Goal: Information Seeking & Learning: Learn about a topic

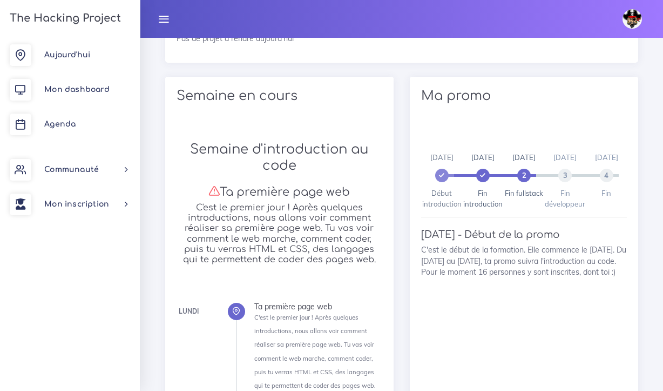
scroll to position [798, 0]
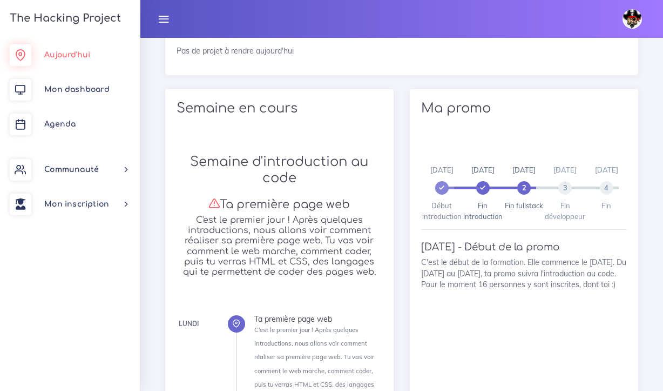
click at [76, 50] on link "Aujourd'hui" at bounding box center [70, 55] width 140 height 35
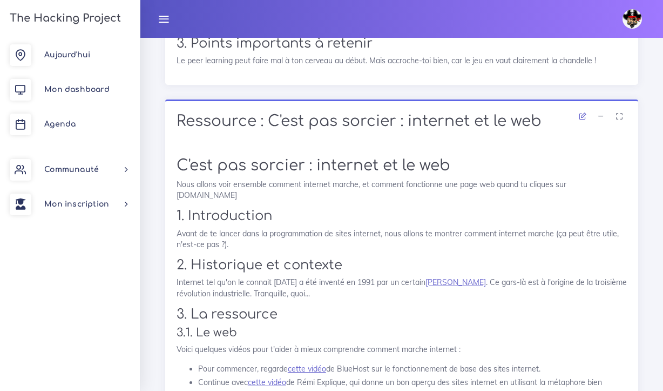
scroll to position [5598, 0]
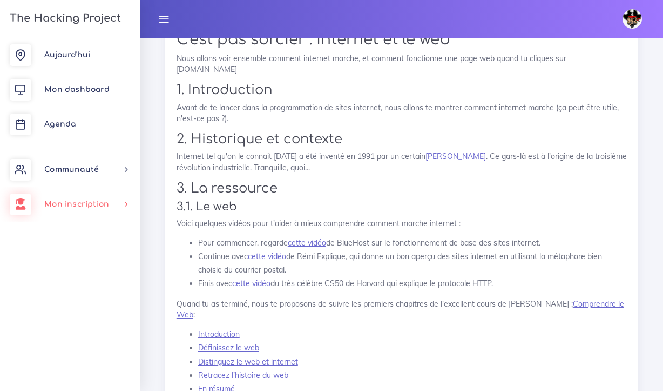
click at [78, 203] on span "Mon inscription" at bounding box center [76, 204] width 65 height 8
click at [83, 278] on link "Mes parcours" at bounding box center [68, 281] width 140 height 24
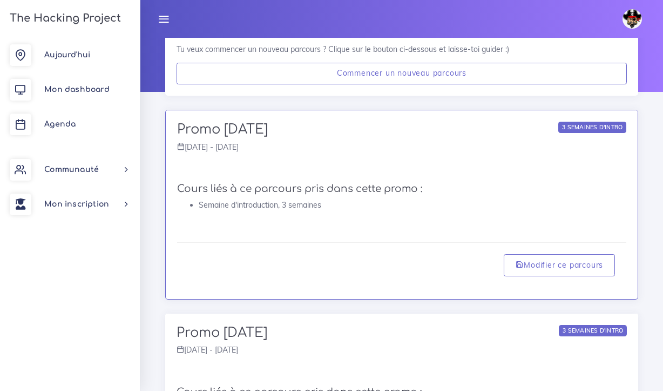
scroll to position [89, 0]
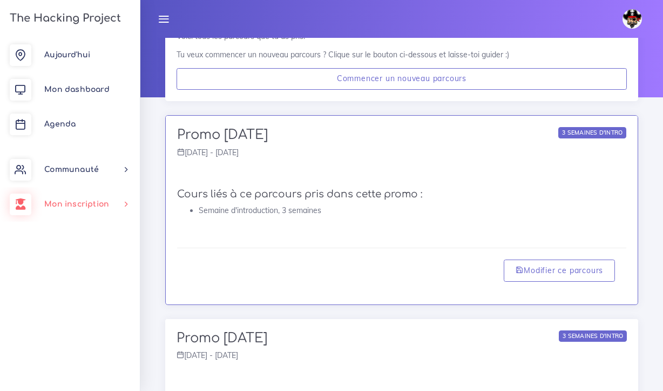
click at [98, 206] on span "Mon inscription" at bounding box center [76, 204] width 65 height 8
click at [102, 233] on link "Choisir un parcours" at bounding box center [68, 233] width 140 height 24
click at [103, 257] on link "Nouveau parcours" at bounding box center [68, 257] width 140 height 24
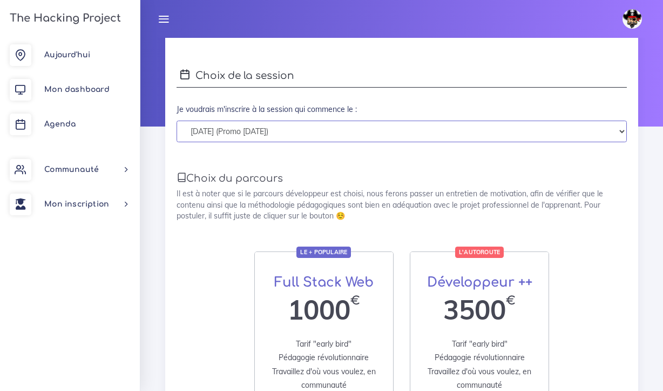
scroll to position [58, 0]
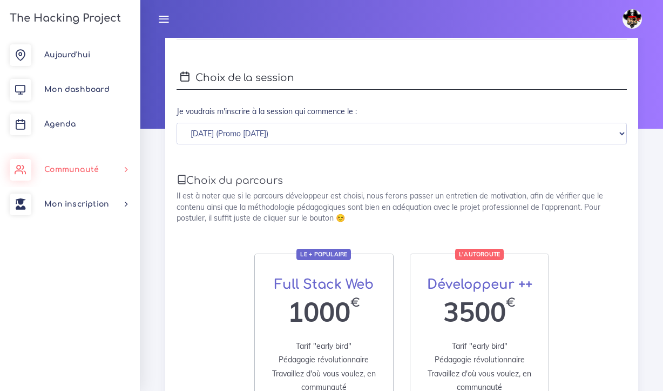
click at [95, 170] on span "Communauté" at bounding box center [71, 169] width 55 height 8
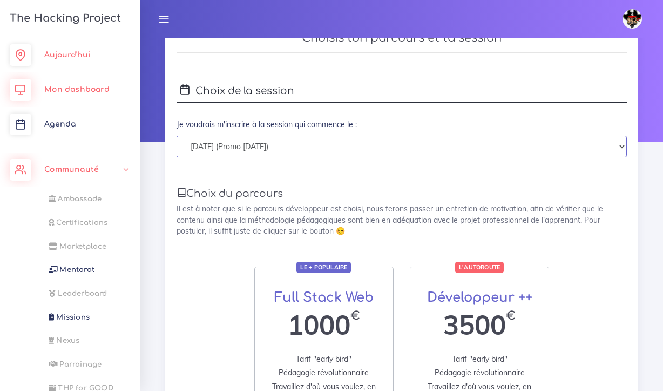
scroll to position [0, 0]
click at [65, 123] on span "Agenda" at bounding box center [59, 124] width 31 height 8
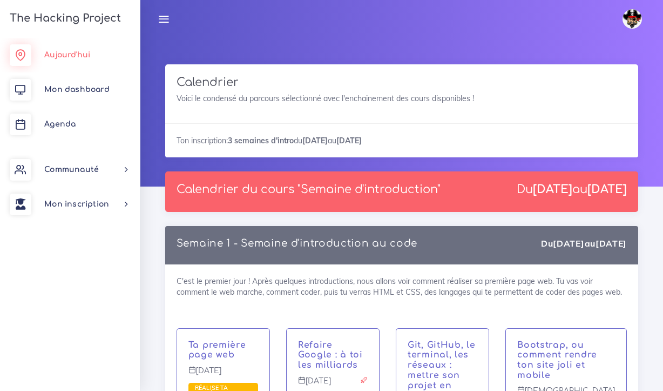
click at [63, 52] on span "Aujourd'hui" at bounding box center [67, 55] width 46 height 8
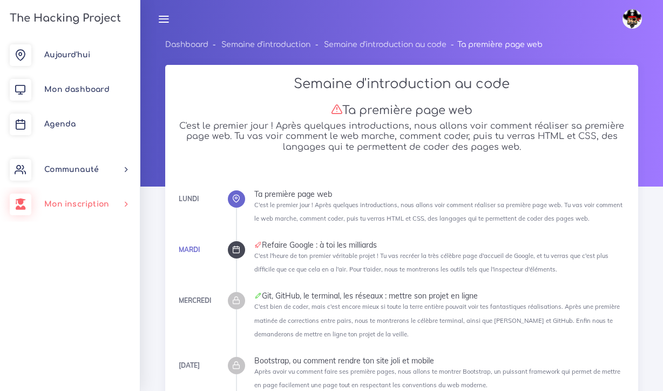
click at [92, 201] on span "Mon inscription" at bounding box center [76, 204] width 65 height 8
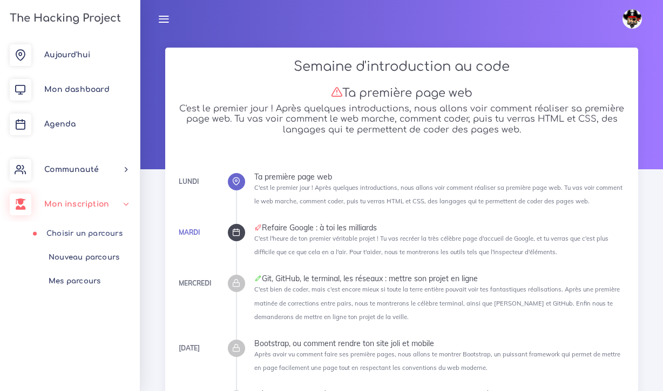
scroll to position [17, 0]
click at [82, 176] on link "Communauté" at bounding box center [70, 169] width 140 height 35
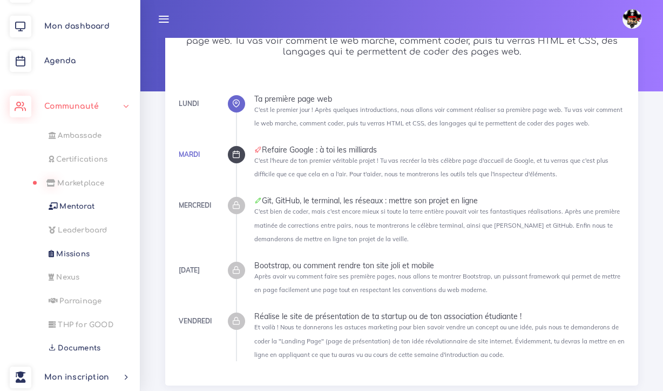
scroll to position [110, 0]
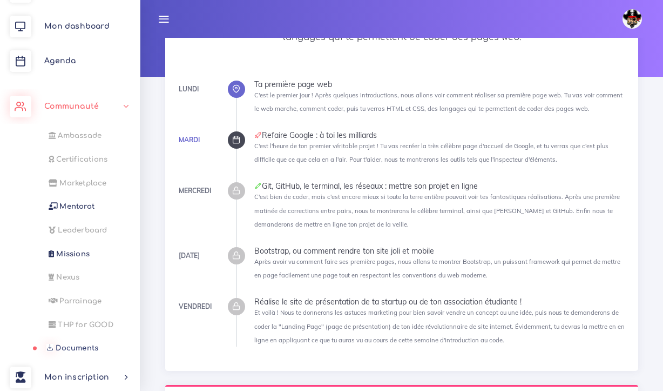
click at [75, 344] on span "Documents" at bounding box center [77, 348] width 43 height 8
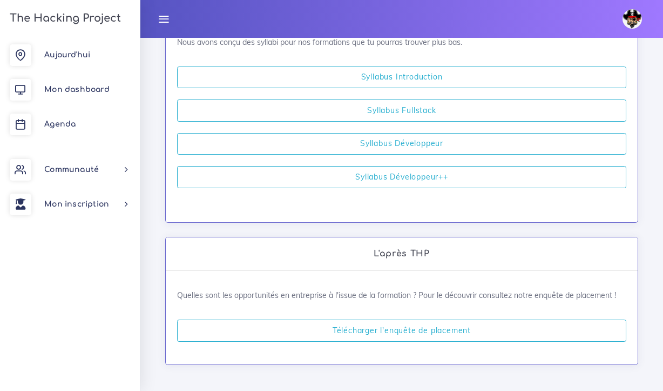
scroll to position [610, 0]
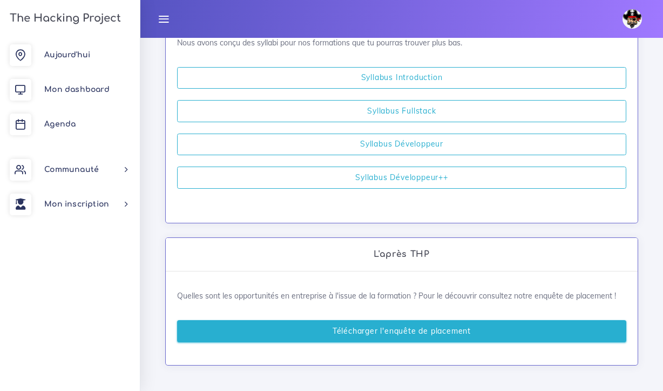
click at [368, 323] on link "Télécharger l'enquête de placement" at bounding box center [401, 331] width 449 height 22
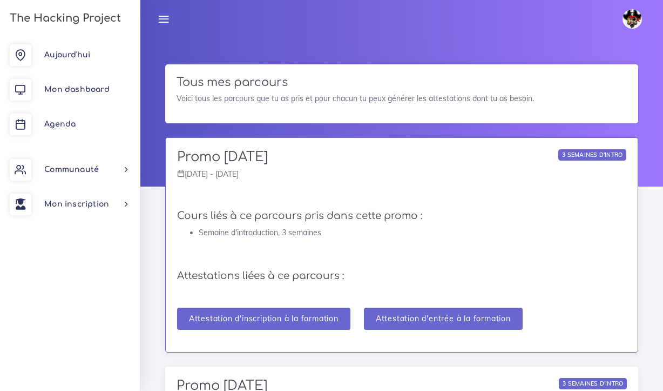
scroll to position [0, 0]
click at [633, 21] on img at bounding box center [632, 18] width 19 height 19
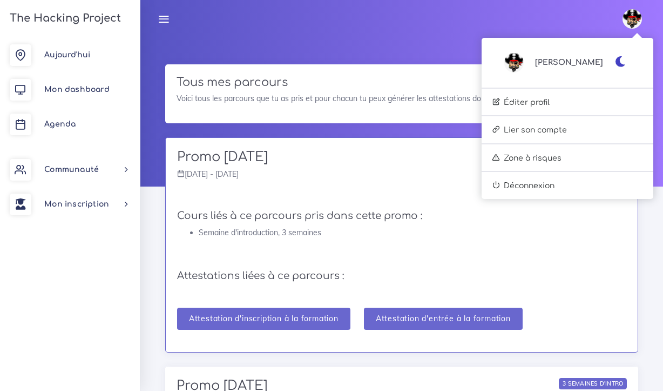
click at [622, 60] on icon "button" at bounding box center [620, 61] width 11 height 11
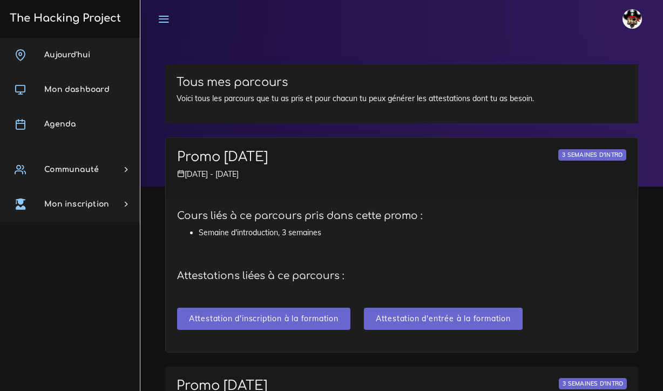
click at [161, 18] on icon at bounding box center [164, 19] width 12 height 12
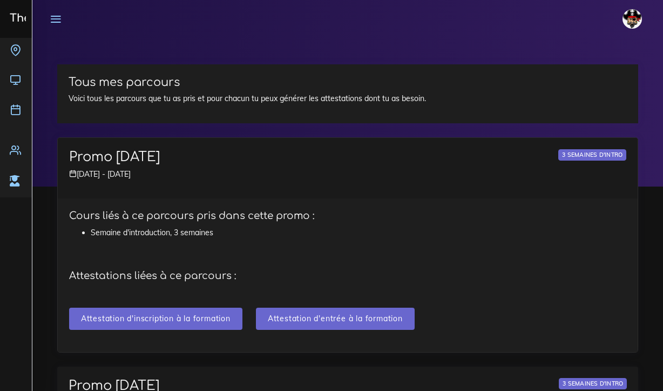
click at [56, 19] on icon at bounding box center [56, 19] width 12 height 12
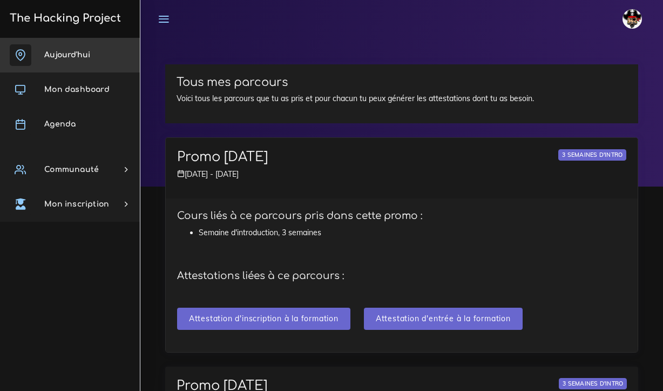
click at [65, 50] on link "Aujourd'hui" at bounding box center [70, 55] width 140 height 35
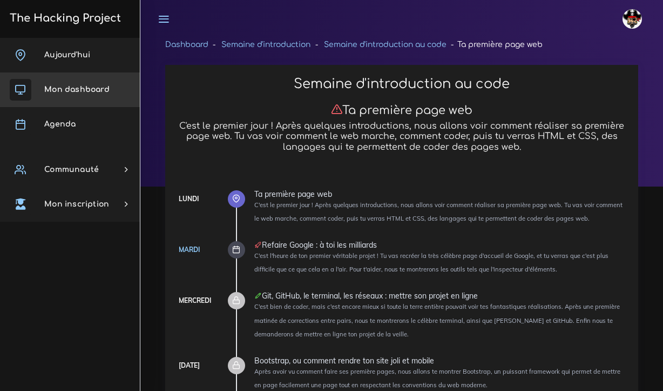
click at [86, 94] on link "Mon dashboard" at bounding box center [70, 89] width 140 height 35
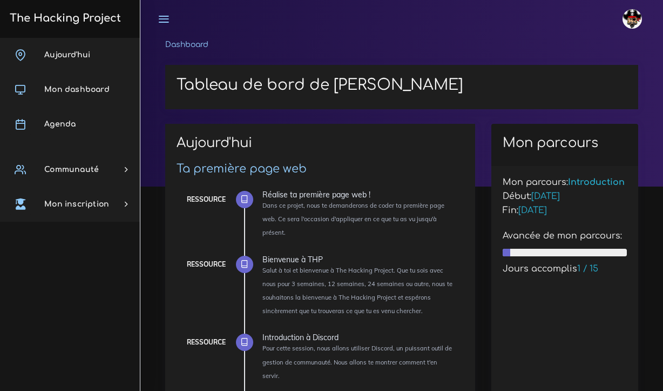
click at [77, 124] on link "Agenda" at bounding box center [70, 124] width 140 height 35
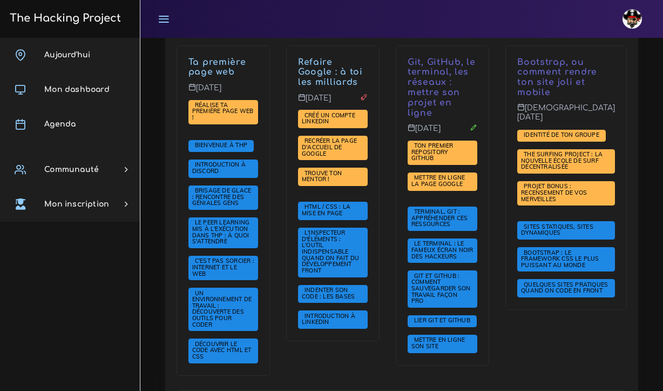
scroll to position [285, 0]
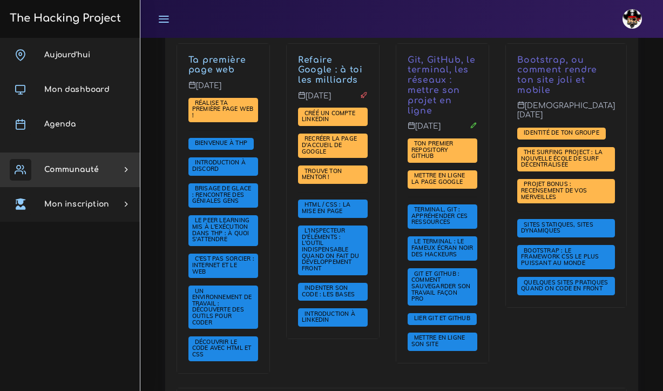
click at [76, 171] on span "Communauté" at bounding box center [71, 169] width 55 height 8
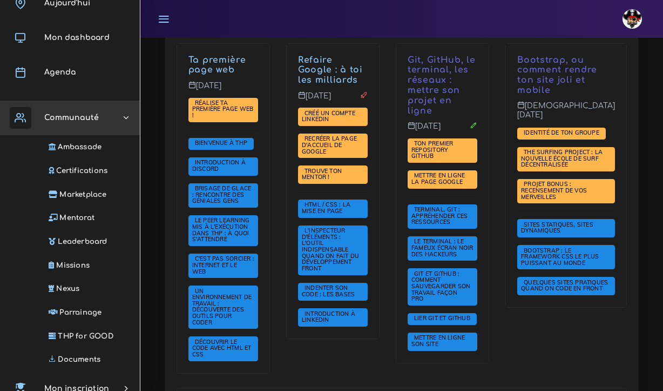
scroll to position [53, 0]
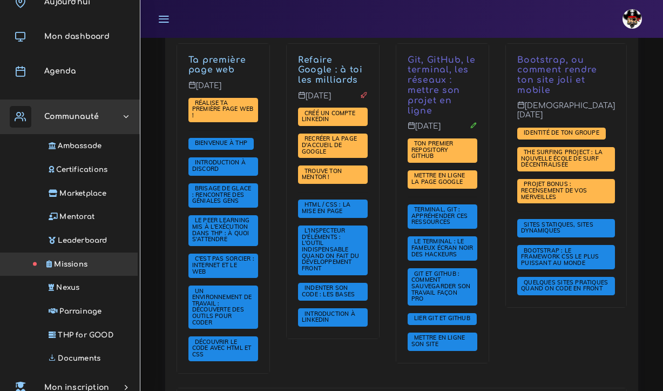
click at [75, 261] on span "Missions" at bounding box center [70, 264] width 33 height 8
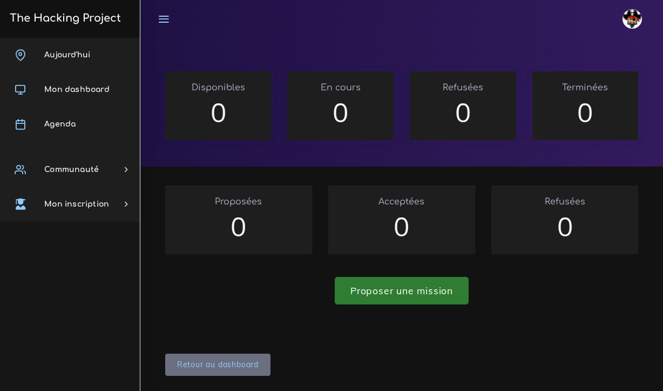
scroll to position [19, 0]
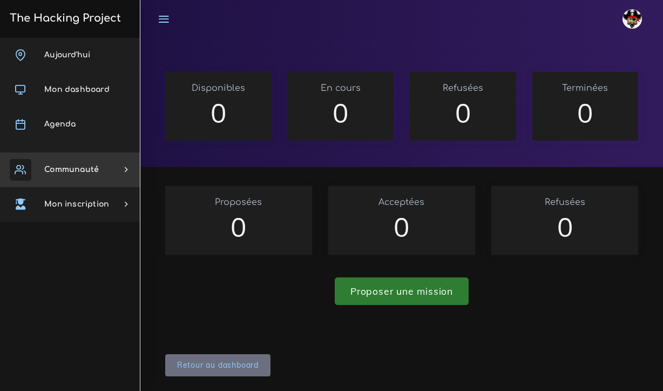
click at [96, 169] on span "Communauté" at bounding box center [71, 169] width 55 height 8
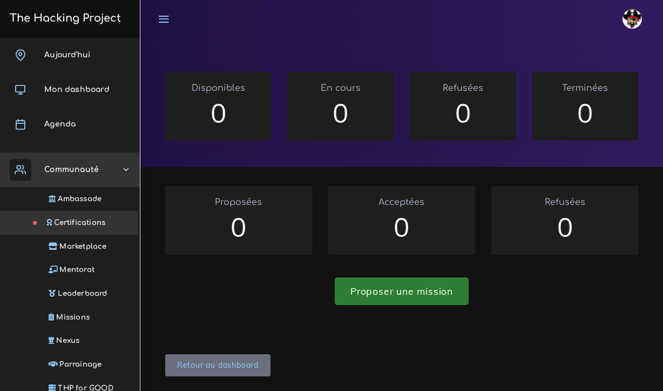
click at [92, 224] on span "Certifications" at bounding box center [79, 222] width 51 height 8
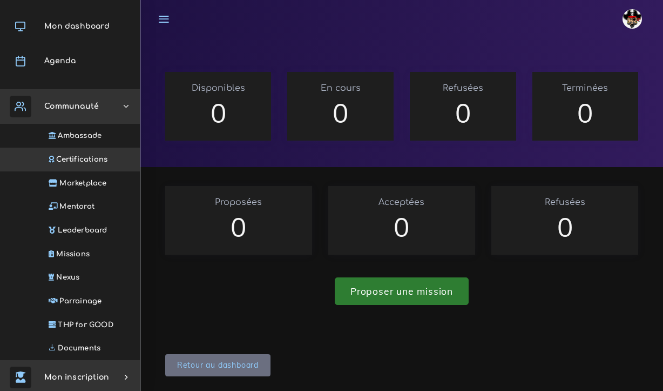
click at [82, 373] on span "Mon inscription" at bounding box center [76, 377] width 65 height 8
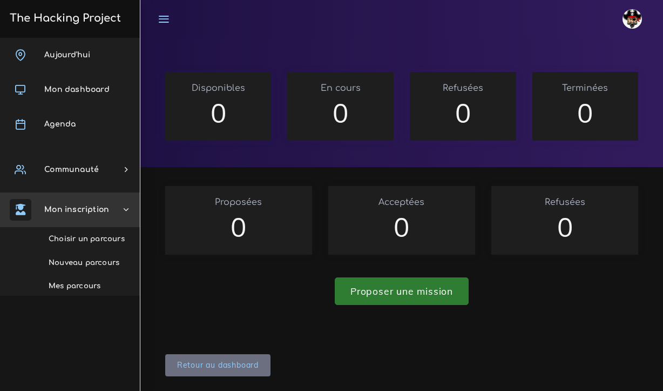
scroll to position [0, 0]
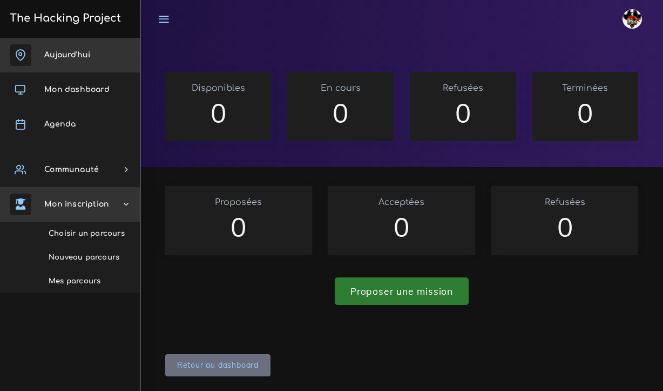
click at [82, 62] on link "Aujourd'hui" at bounding box center [70, 55] width 140 height 35
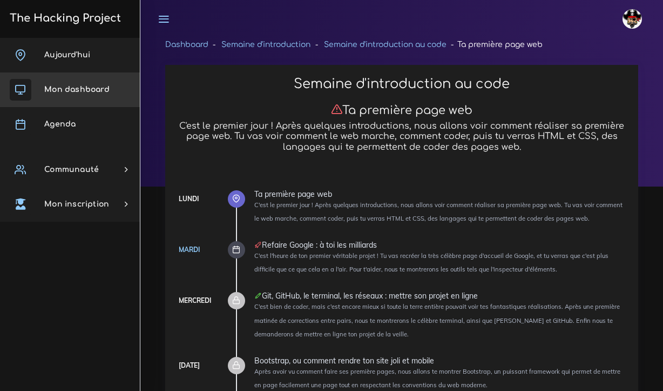
click at [80, 92] on span "Mon dashboard" at bounding box center [76, 89] width 65 height 8
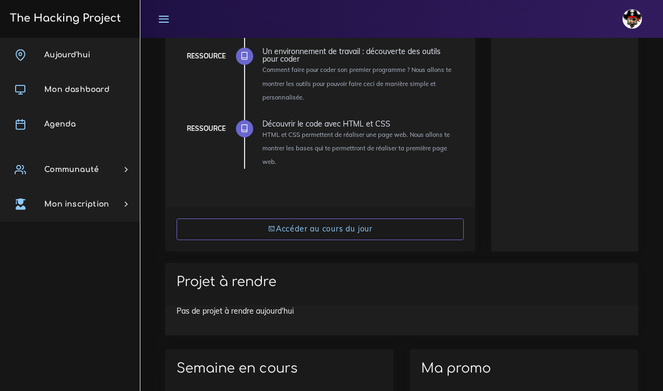
scroll to position [545, 0]
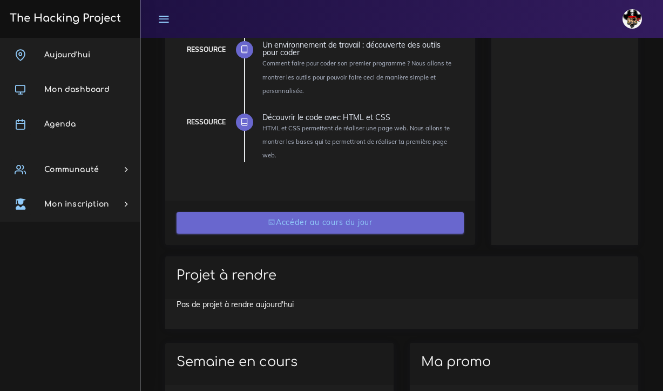
click at [315, 212] on link "Accéder au cours du jour" at bounding box center [320, 223] width 287 height 22
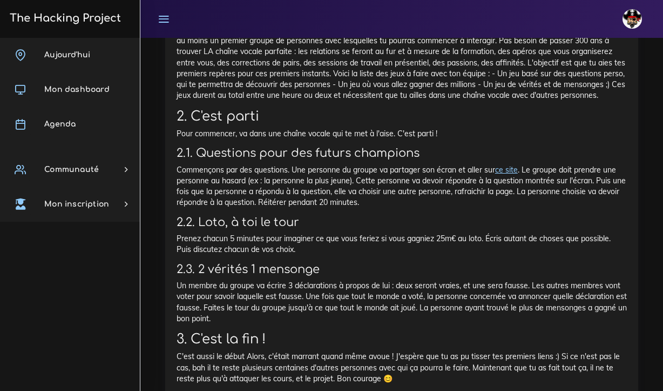
scroll to position [2967, 0]
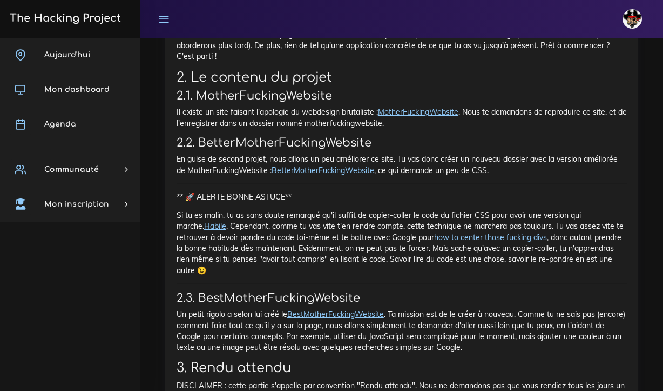
scroll to position [613, 0]
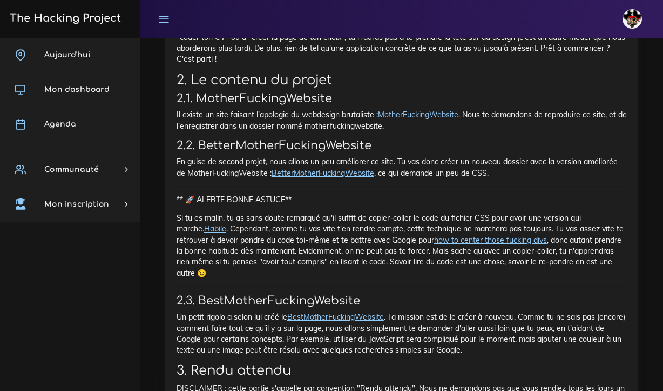
click at [426, 111] on link "MotherFuckingWebsite" at bounding box center [418, 115] width 80 height 10
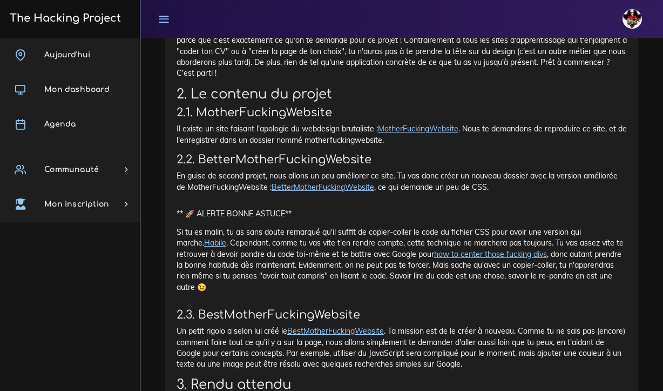
scroll to position [600, 0]
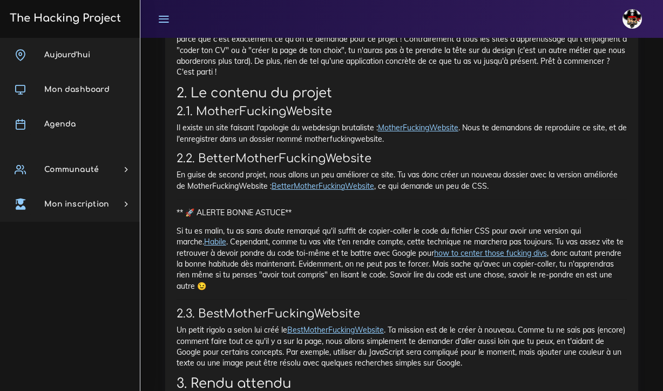
click at [334, 182] on link "BetterMotherFuckingWebsite" at bounding box center [323, 186] width 103 height 10
click at [324, 325] on link "BestMotherFuckingWebsite" at bounding box center [335, 330] width 97 height 10
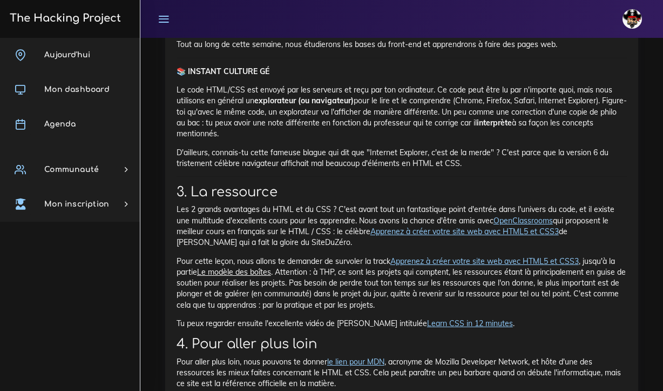
scroll to position [8716, 0]
click at [447, 227] on link "Apprenez à créer votre site web avec HTML5 et CSS3" at bounding box center [465, 232] width 189 height 10
